Goal: Task Accomplishment & Management: Manage account settings

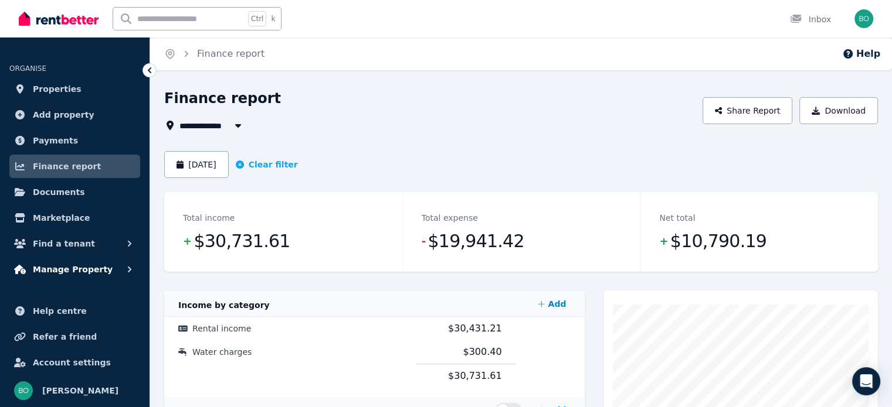
click at [76, 267] on span "Manage Property" at bounding box center [73, 270] width 80 height 14
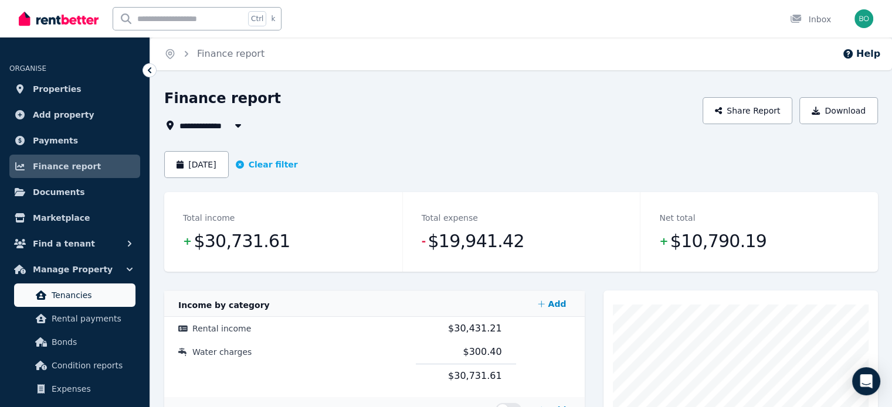
click at [77, 297] on span "Tenancies" at bounding box center [91, 295] width 79 height 14
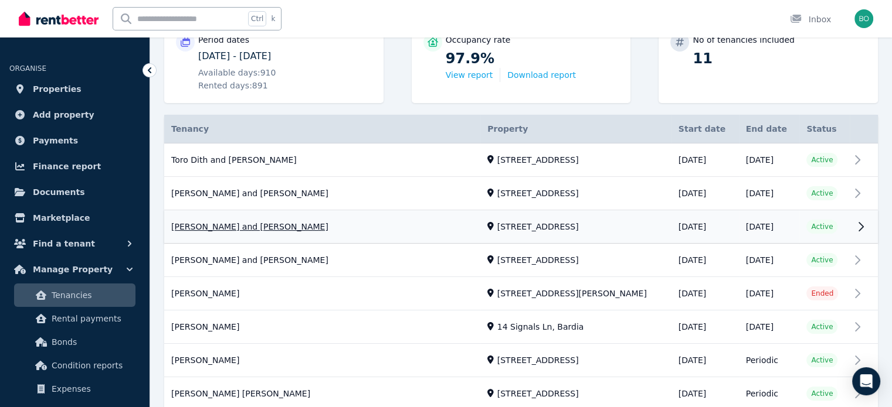
scroll to position [234, 0]
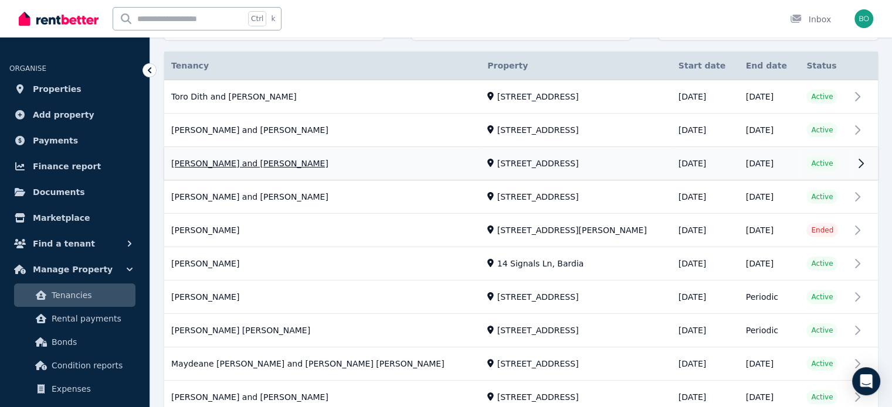
click at [236, 167] on link "View property details" at bounding box center [520, 164] width 713 height 33
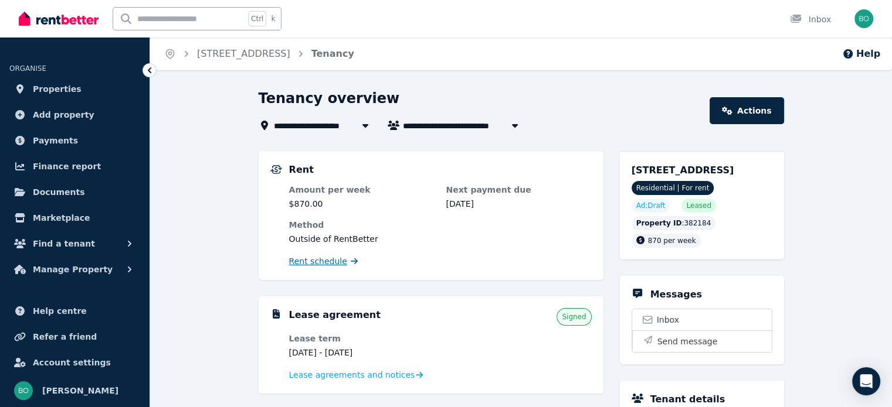
click at [315, 259] on span "Rent schedule" at bounding box center [318, 262] width 58 height 12
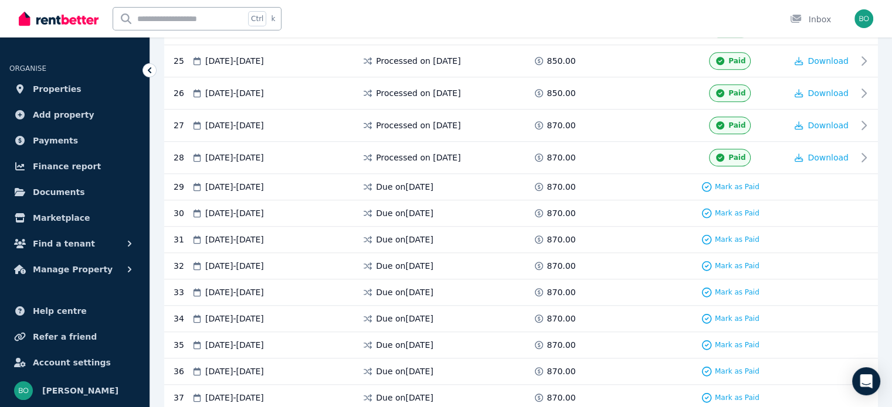
scroll to position [997, 0]
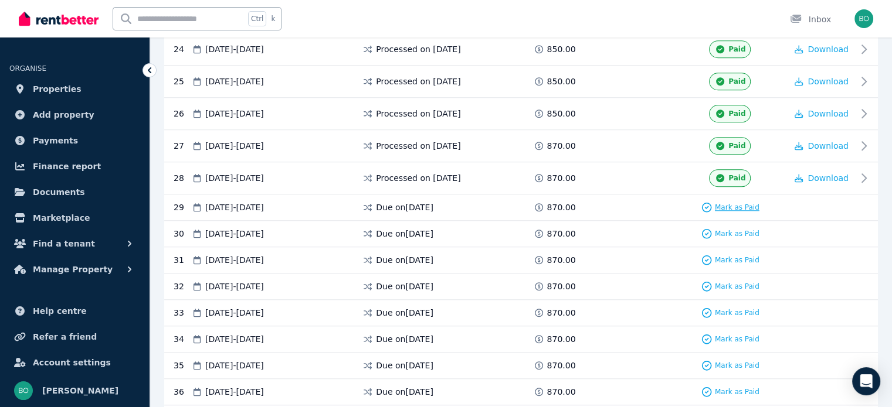
click at [732, 203] on span "Mark as Paid" at bounding box center [737, 207] width 45 height 9
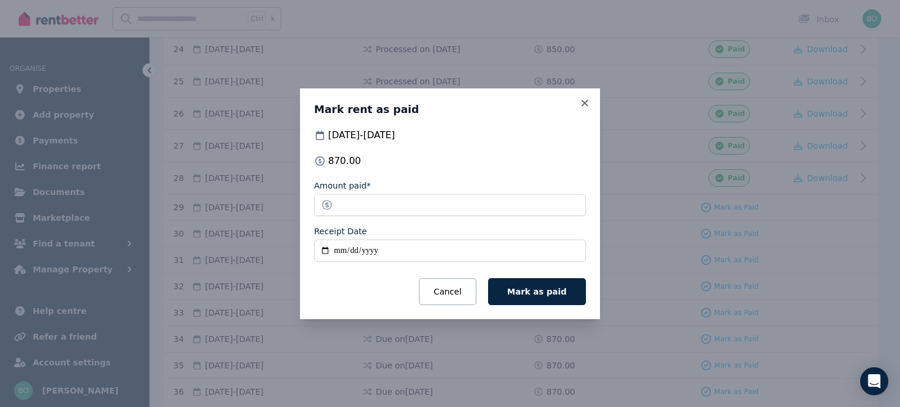
click at [330, 250] on input "Receipt Date" at bounding box center [450, 251] width 272 height 22
type input "**********"
click at [532, 289] on span "Mark as paid" at bounding box center [537, 291] width 59 height 9
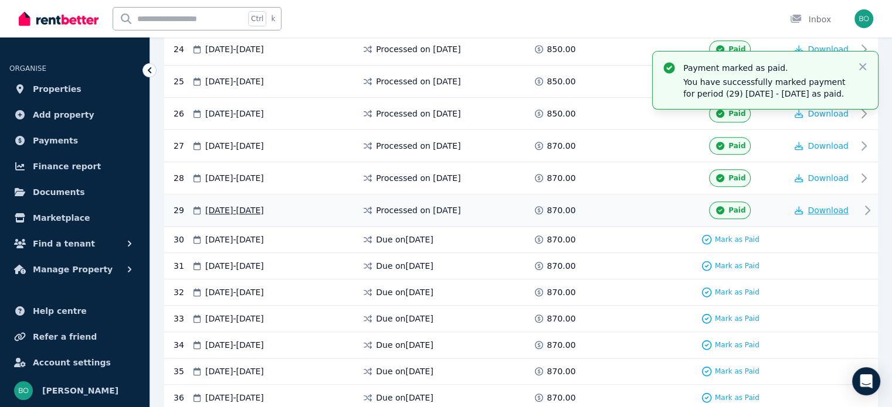
click at [821, 206] on span "Download" at bounding box center [827, 210] width 41 height 9
click at [861, 66] on icon "button" at bounding box center [862, 66] width 7 height 7
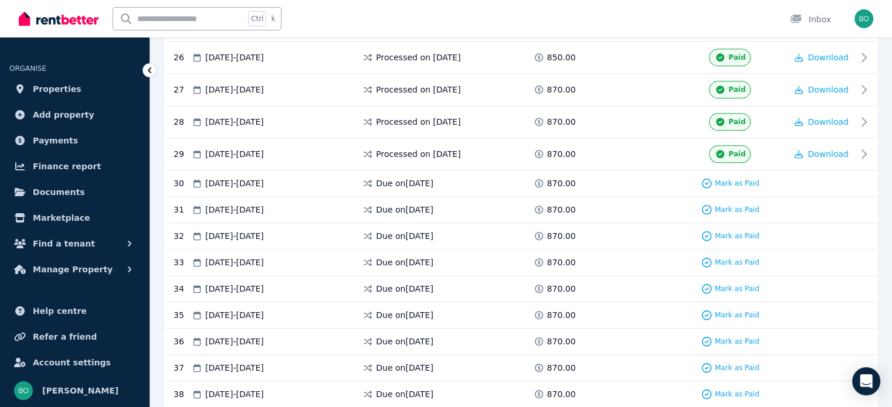
scroll to position [1055, 0]
